Goal: Task Accomplishment & Management: Manage account settings

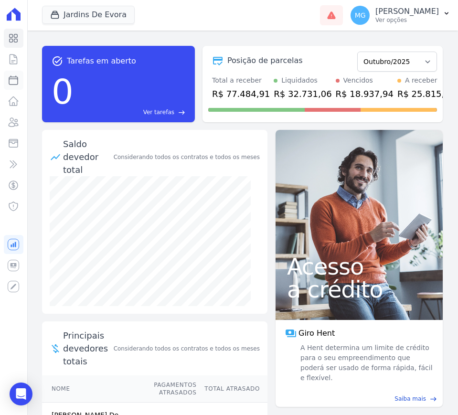
click at [12, 79] on icon at bounding box center [13, 79] width 11 height 11
click at [17, 58] on icon at bounding box center [13, 59] width 7 height 10
select select
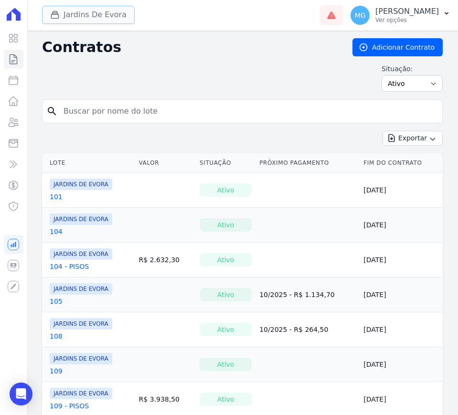
click at [85, 12] on button "Jardins De Evora" at bounding box center [88, 15] width 93 height 18
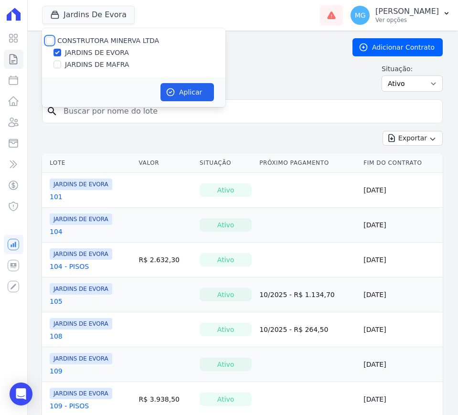
click at [51, 39] on input "CONSTRUTORA MINERVA LTDA" at bounding box center [50, 41] width 8 height 8
checkbox input "true"
click at [57, 50] on input "JARDINS DE EVORA" at bounding box center [57, 53] width 8 height 8
checkbox input "false"
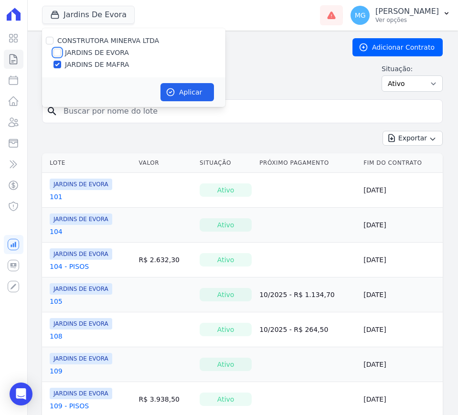
checkbox input "false"
click at [178, 91] on button "Aplicar" at bounding box center [186, 92] width 53 height 18
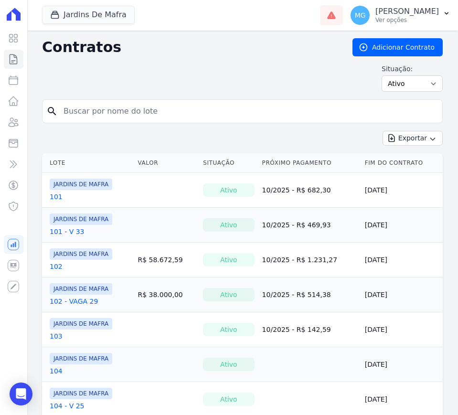
click at [140, 114] on input "search" at bounding box center [248, 111] width 381 height 19
type input "102"
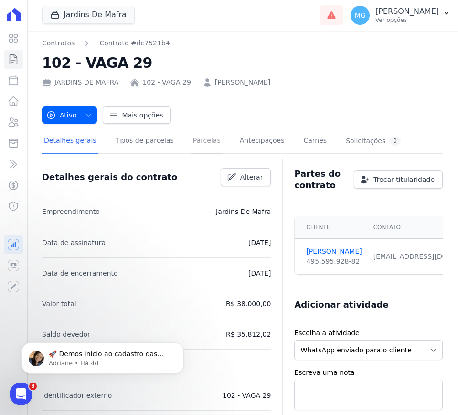
click at [195, 140] on link "Parcelas" at bounding box center [207, 141] width 32 height 25
